Goal: Transaction & Acquisition: Purchase product/service

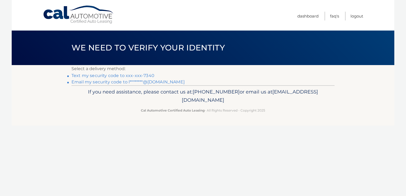
click at [142, 76] on link "Text my security code to xxx-xxx-7340" at bounding box center [112, 75] width 83 height 5
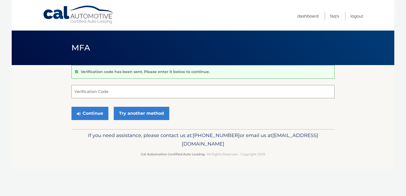
click at [107, 89] on input "Verification Code" at bounding box center [202, 91] width 263 height 13
type input "377958"
click at [91, 112] on button "Continue" at bounding box center [89, 113] width 37 height 13
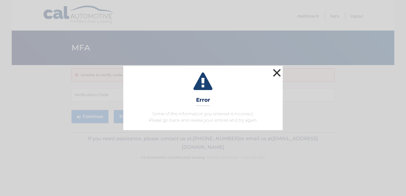
click at [279, 70] on button "×" at bounding box center [276, 72] width 11 height 11
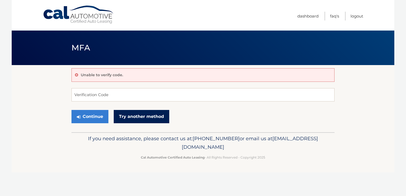
click at [135, 118] on link "Try another method" at bounding box center [141, 116] width 55 height 13
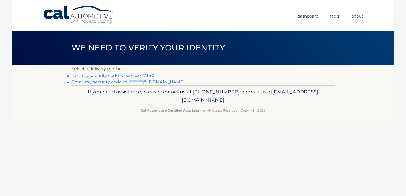
click at [132, 76] on link "Text my security code to xxx-xxx-7340" at bounding box center [112, 75] width 83 height 5
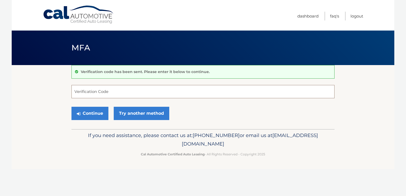
click at [79, 92] on input "Verification Code" at bounding box center [202, 91] width 263 height 13
type input "985049"
click at [96, 113] on button "Continue" at bounding box center [89, 113] width 37 height 13
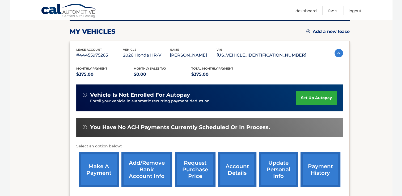
scroll to position [74, 0]
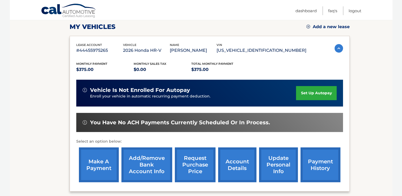
click at [96, 169] on link "make a payment" at bounding box center [99, 164] width 40 height 35
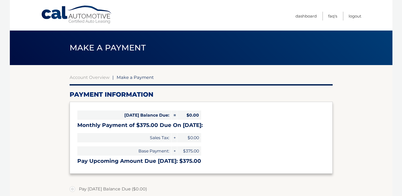
select select "MzQwYjlkYzgtY2IyZi00M2M0LWEzZDMtMWM2MWEyZjhlMDc3"
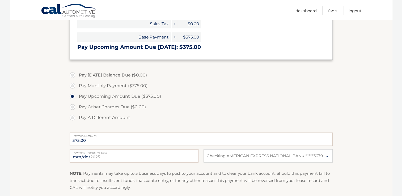
scroll to position [114, 0]
click at [176, 155] on input "2025-09-14" at bounding box center [134, 155] width 129 height 13
type input "2025-09-15"
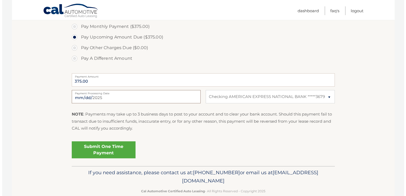
scroll to position [173, 0]
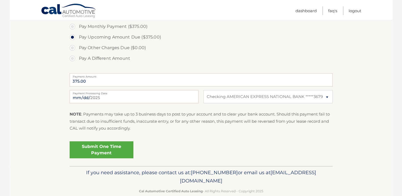
click at [109, 142] on link "Submit One Time Payment" at bounding box center [102, 149] width 64 height 17
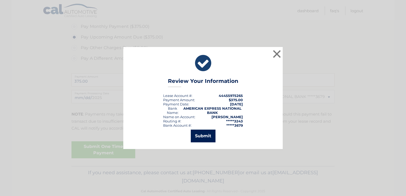
click at [202, 136] on button "Submit" at bounding box center [203, 136] width 25 height 13
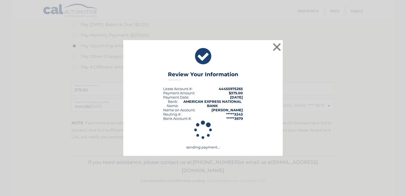
scroll to position [164, 0]
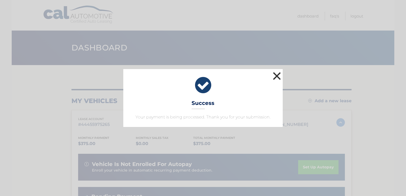
click at [276, 75] on button "×" at bounding box center [276, 76] width 11 height 11
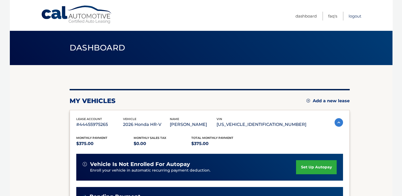
click at [357, 16] on link "Logout" at bounding box center [354, 16] width 13 height 9
